Goal: Task Accomplishment & Management: Use online tool/utility

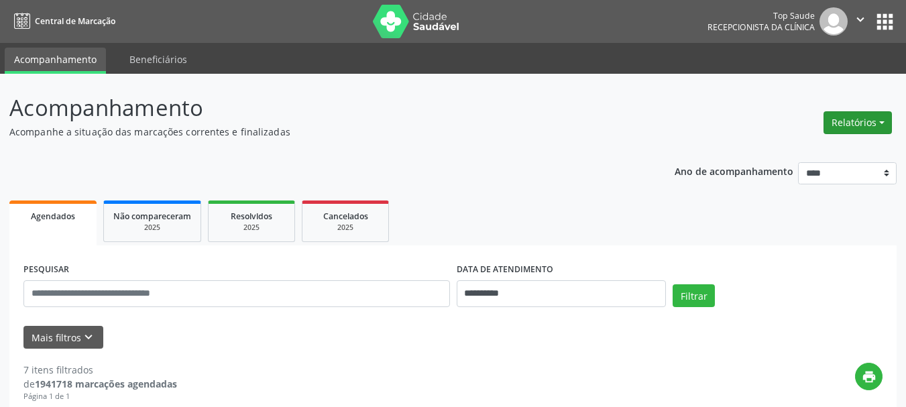
click at [853, 126] on button "Relatórios" at bounding box center [858, 122] width 68 height 23
click at [827, 143] on link "Agendamentos" at bounding box center [821, 151] width 144 height 19
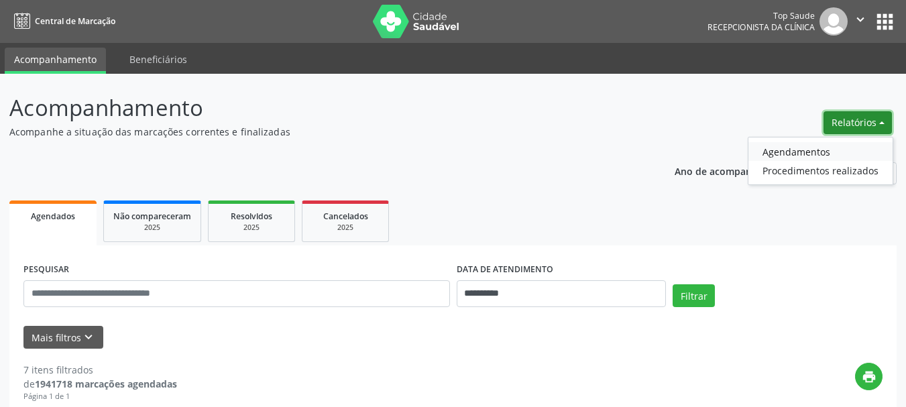
select select "*"
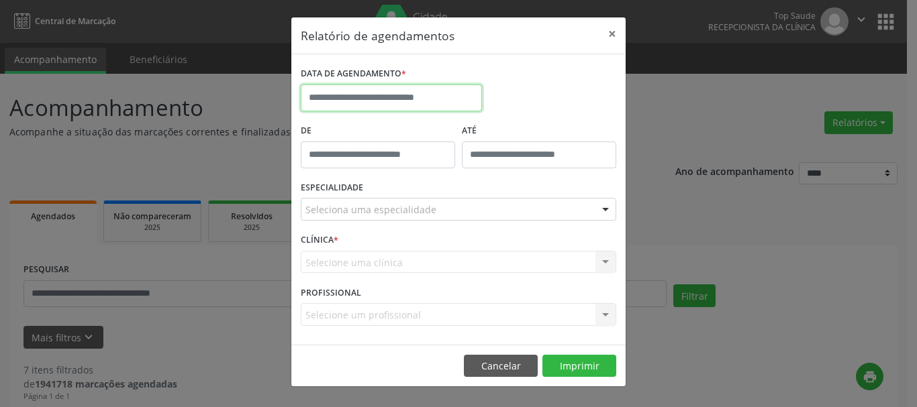
click at [442, 85] on input "text" at bounding box center [391, 98] width 181 height 27
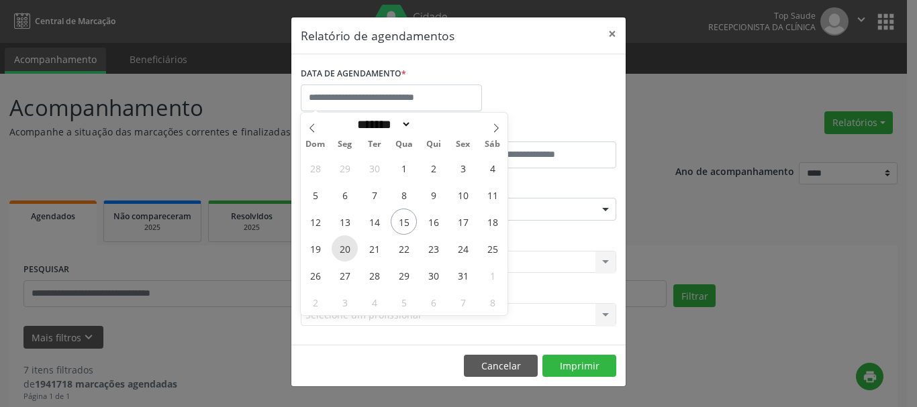
click at [344, 250] on span "20" at bounding box center [344, 249] width 26 height 26
type input "**********"
click at [344, 250] on span "20" at bounding box center [344, 249] width 26 height 26
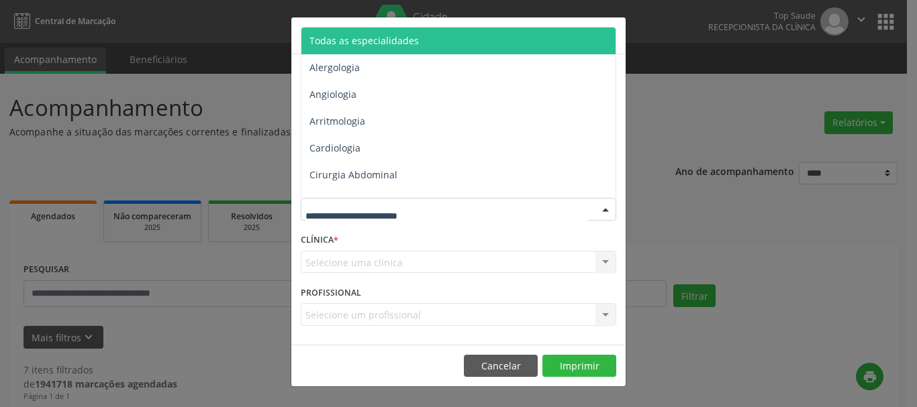
click at [439, 38] on span "Todas as especialidades" at bounding box center [459, 41] width 316 height 27
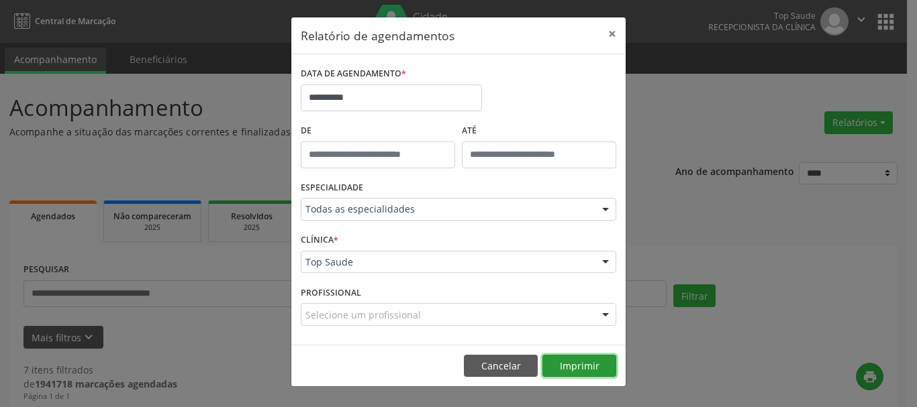
click at [560, 363] on button "Imprimir" at bounding box center [579, 366] width 74 height 23
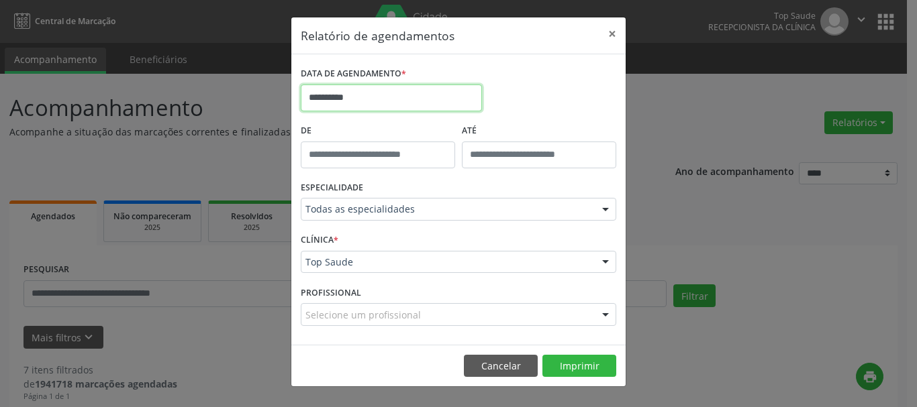
click at [415, 99] on input "**********" at bounding box center [391, 98] width 181 height 27
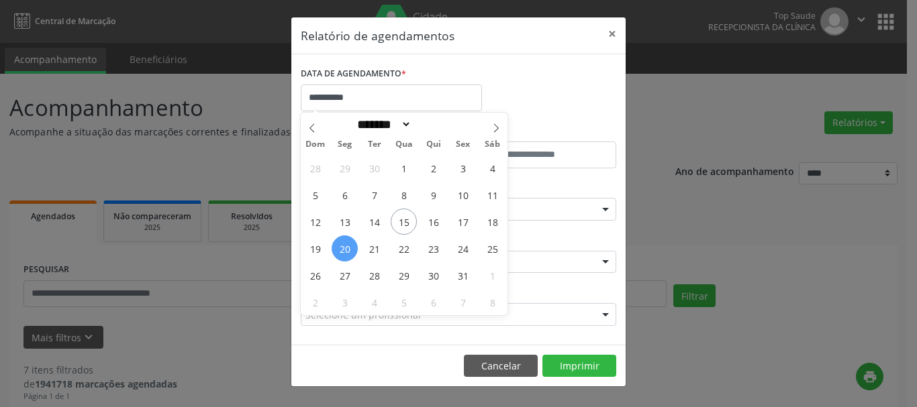
click at [350, 247] on span "20" at bounding box center [344, 249] width 26 height 26
type input "**********"
click at [345, 244] on span "20" at bounding box center [344, 249] width 26 height 26
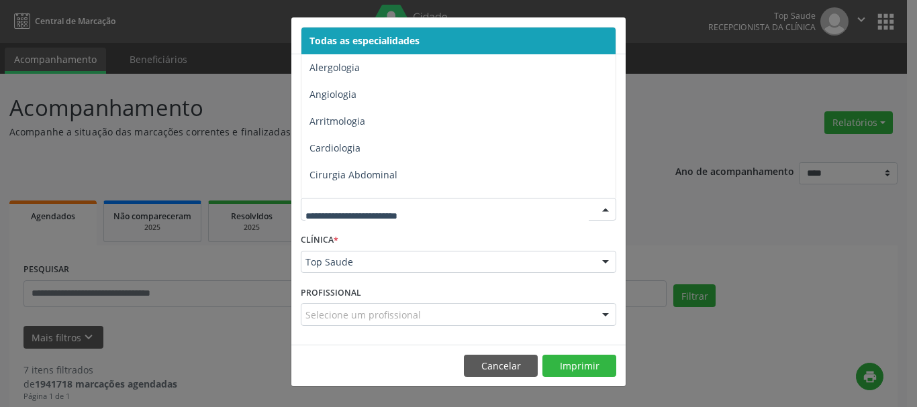
click at [412, 48] on span "Todas as especialidades" at bounding box center [459, 41] width 316 height 27
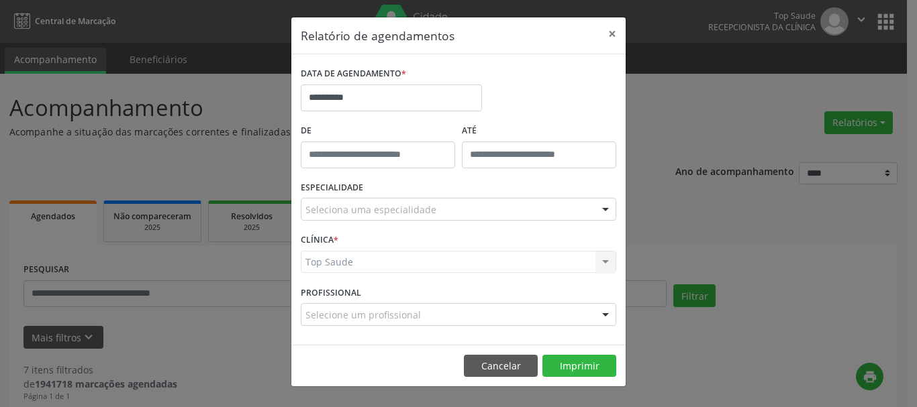
click at [500, 209] on div "Seleciona uma especialidade" at bounding box center [458, 209] width 315 height 23
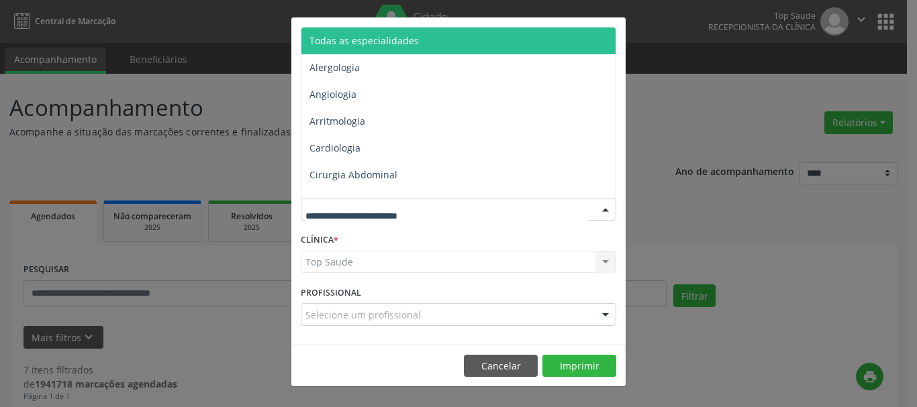
click at [423, 52] on span "Todas as especialidades" at bounding box center [459, 41] width 316 height 27
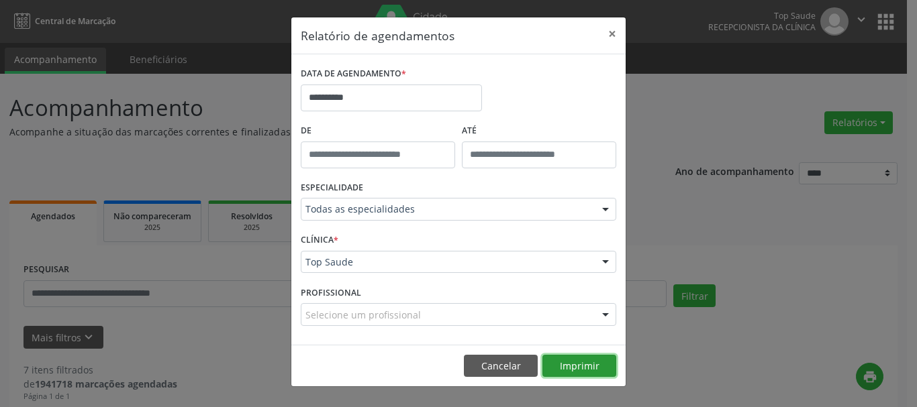
click at [573, 360] on button "Imprimir" at bounding box center [579, 366] width 74 height 23
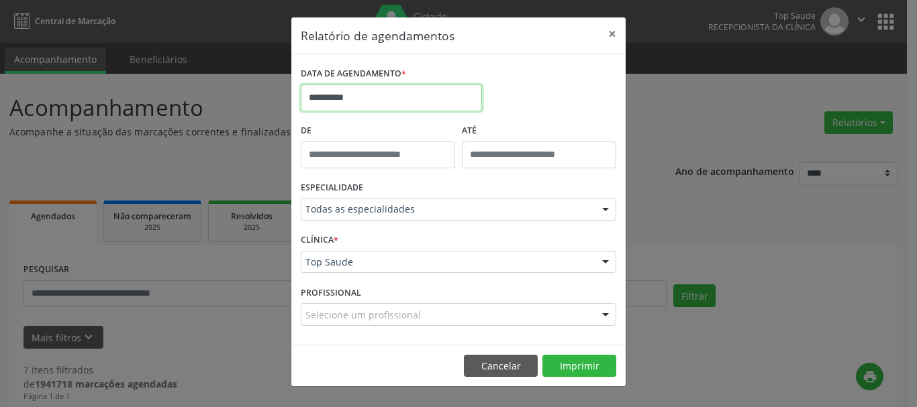
click at [399, 96] on input "**********" at bounding box center [391, 98] width 181 height 27
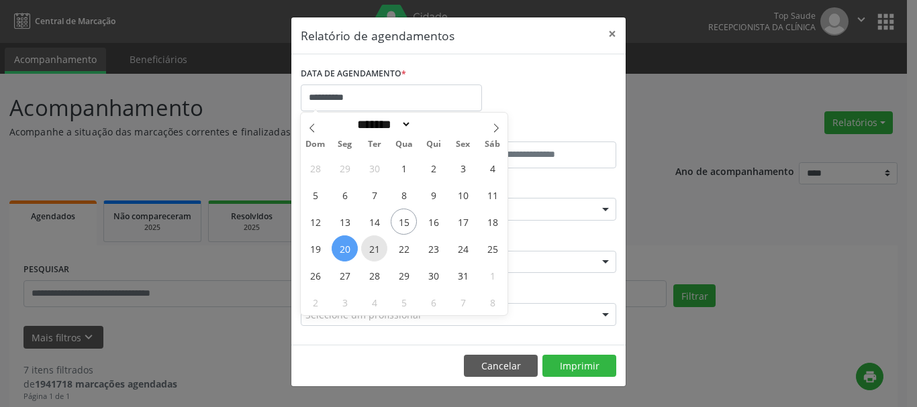
click at [379, 252] on span "21" at bounding box center [374, 249] width 26 height 26
type input "**********"
click at [379, 252] on span "21" at bounding box center [374, 249] width 26 height 26
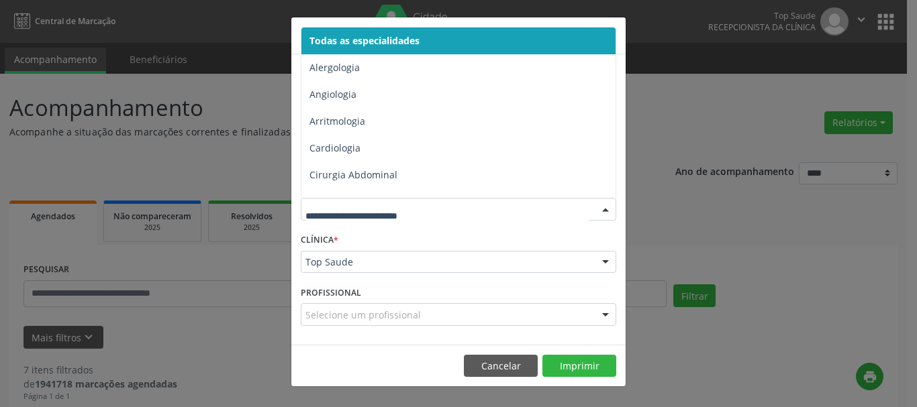
click at [496, 44] on span "Todas as especialidades" at bounding box center [459, 41] width 316 height 27
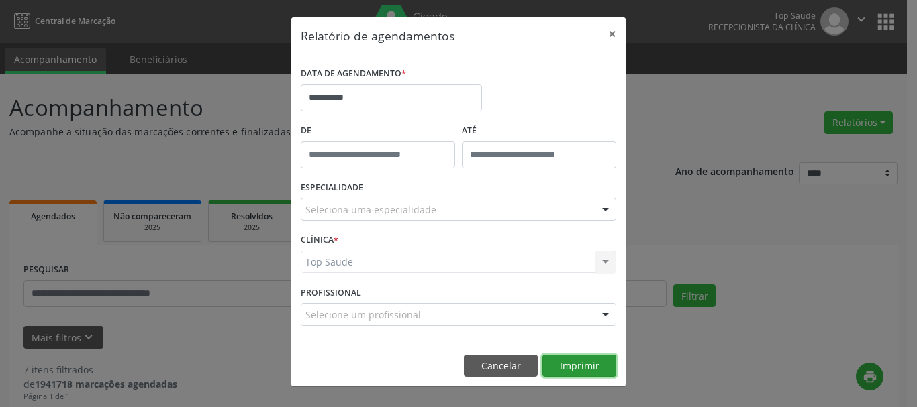
click at [580, 367] on button "Imprimir" at bounding box center [579, 366] width 74 height 23
click at [507, 368] on button "Cancelar" at bounding box center [501, 366] width 74 height 23
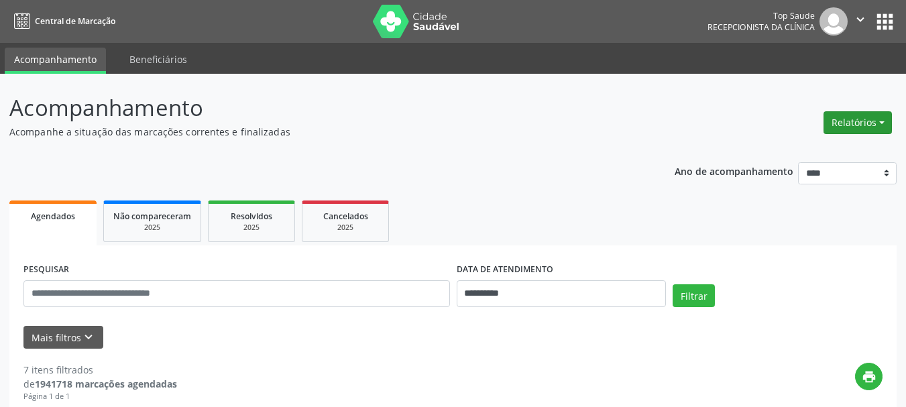
click at [855, 119] on button "Relatórios" at bounding box center [858, 122] width 68 height 23
click at [802, 152] on link "Agendamentos" at bounding box center [821, 151] width 144 height 19
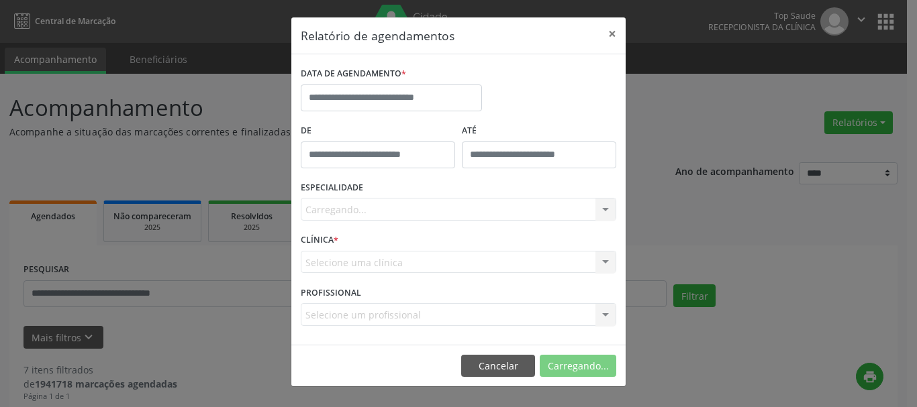
drag, startPoint x: 568, startPoint y: 170, endPoint x: 510, endPoint y: 140, distance: 65.7
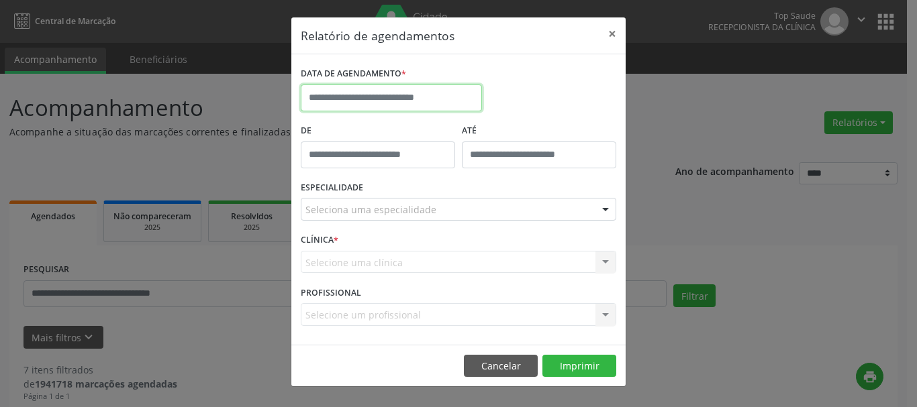
drag, startPoint x: 510, startPoint y: 140, endPoint x: 417, endPoint y: 91, distance: 104.4
click at [417, 91] on input "text" at bounding box center [391, 98] width 181 height 27
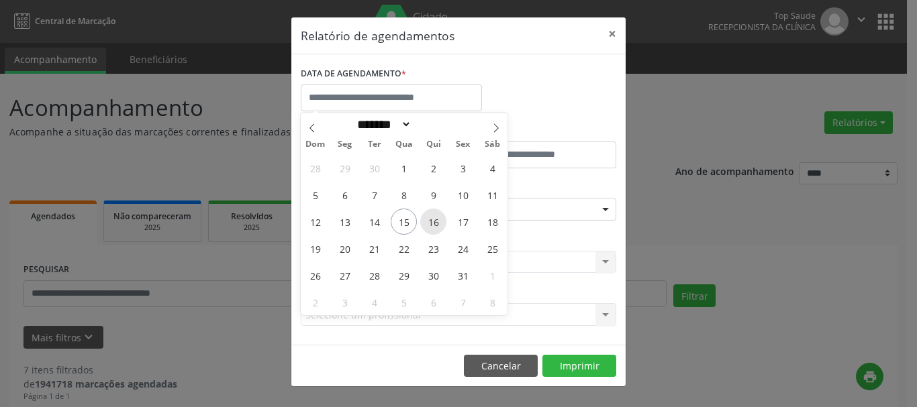
click at [435, 221] on span "16" at bounding box center [433, 222] width 26 height 26
type input "**********"
click at [435, 219] on span "16" at bounding box center [433, 222] width 26 height 26
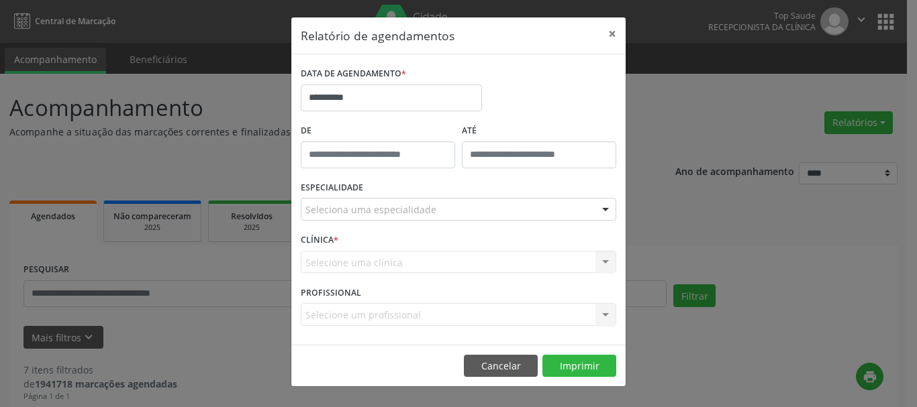
click at [433, 201] on div "Seleciona uma especialidade" at bounding box center [458, 209] width 315 height 23
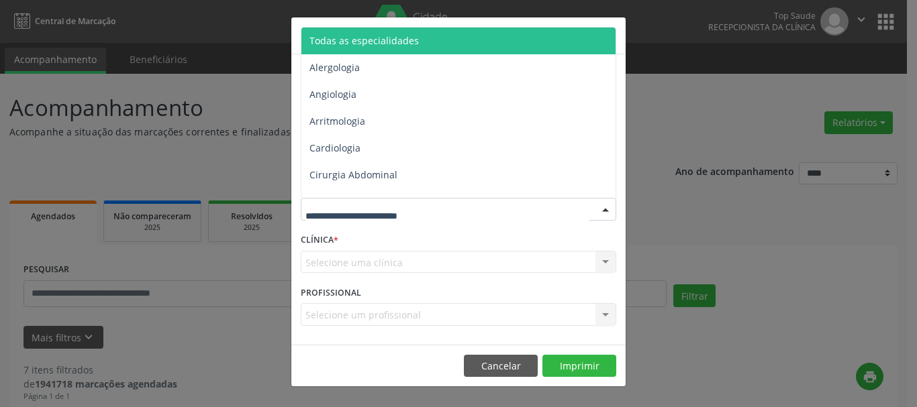
click at [429, 40] on span "Todas as especialidades" at bounding box center [459, 41] width 316 height 27
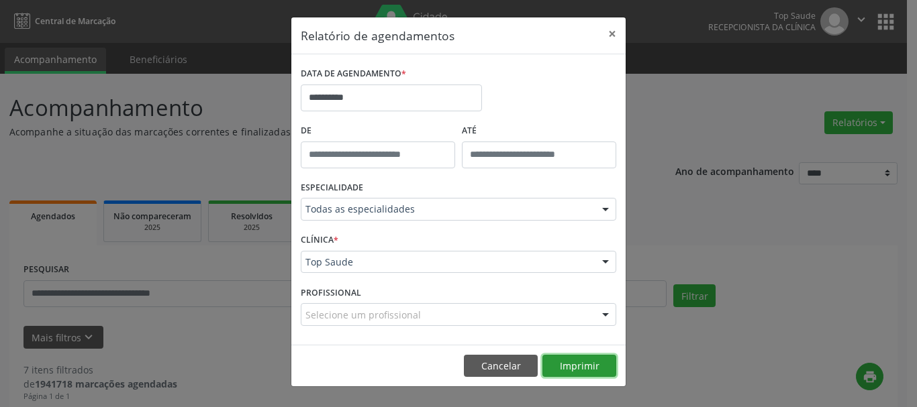
click at [566, 365] on button "Imprimir" at bounding box center [579, 366] width 74 height 23
